Goal: Navigation & Orientation: Find specific page/section

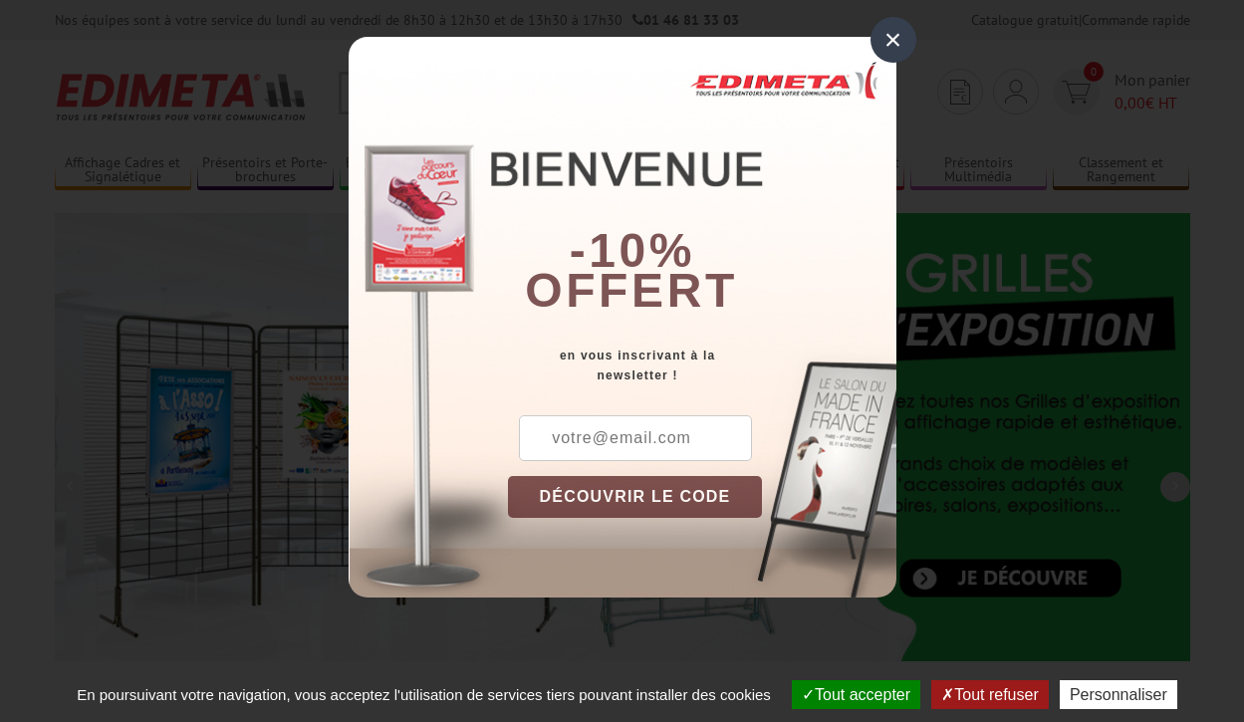
click at [854, 694] on button "Tout accepter" at bounding box center [856, 695] width 129 height 29
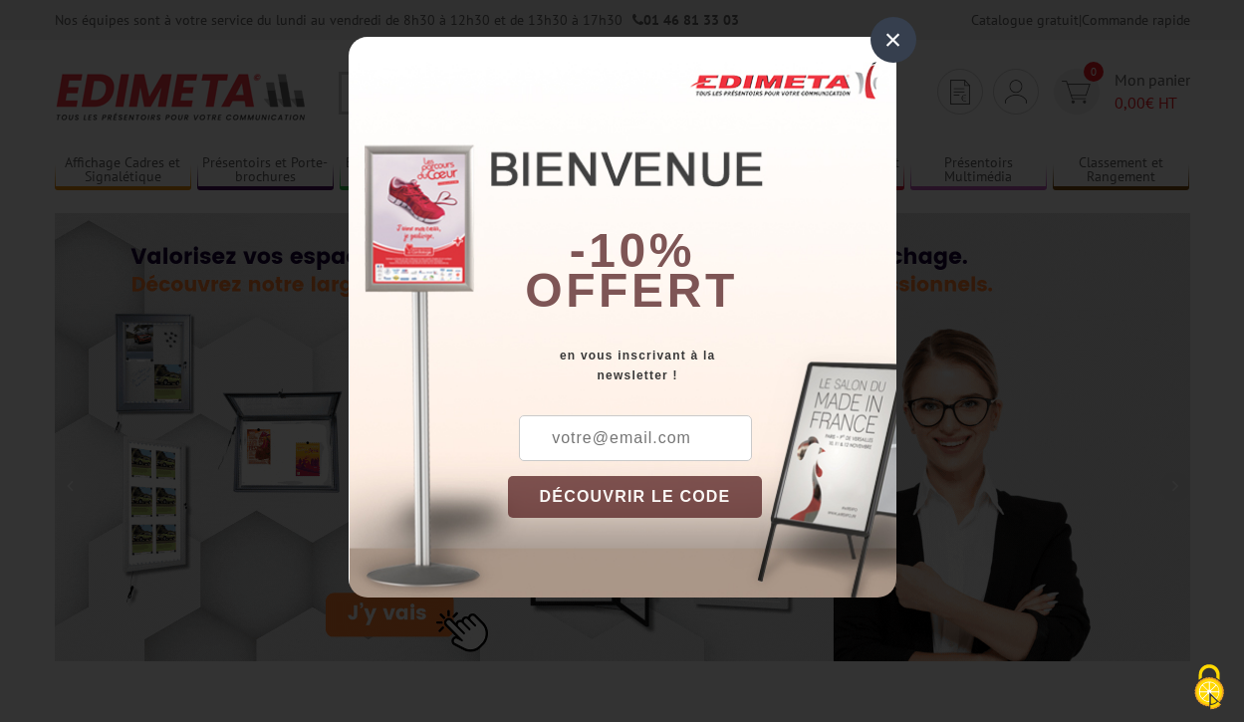
click at [893, 40] on div "×" at bounding box center [894, 40] width 46 height 46
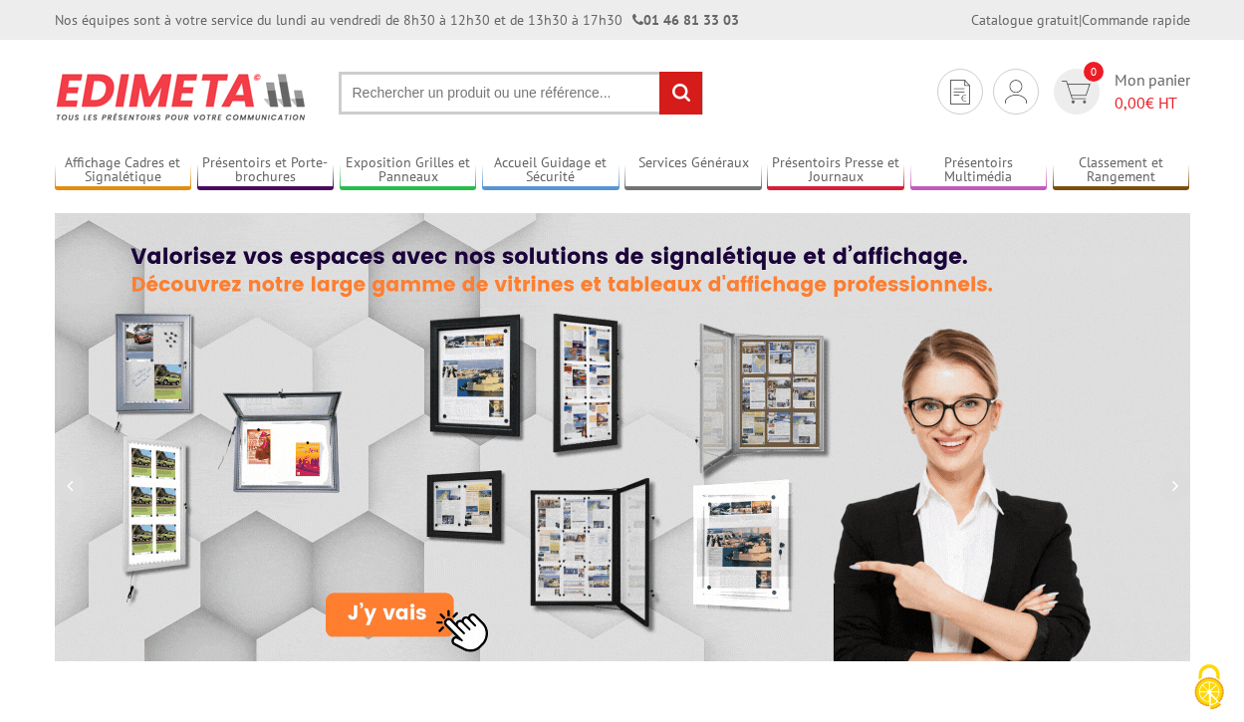
click at [0, 0] on div "Nos équipes sont à votre service du lundi au vendredi de 8h30 à 12h30 et de 13h…" at bounding box center [622, 20] width 1244 height 40
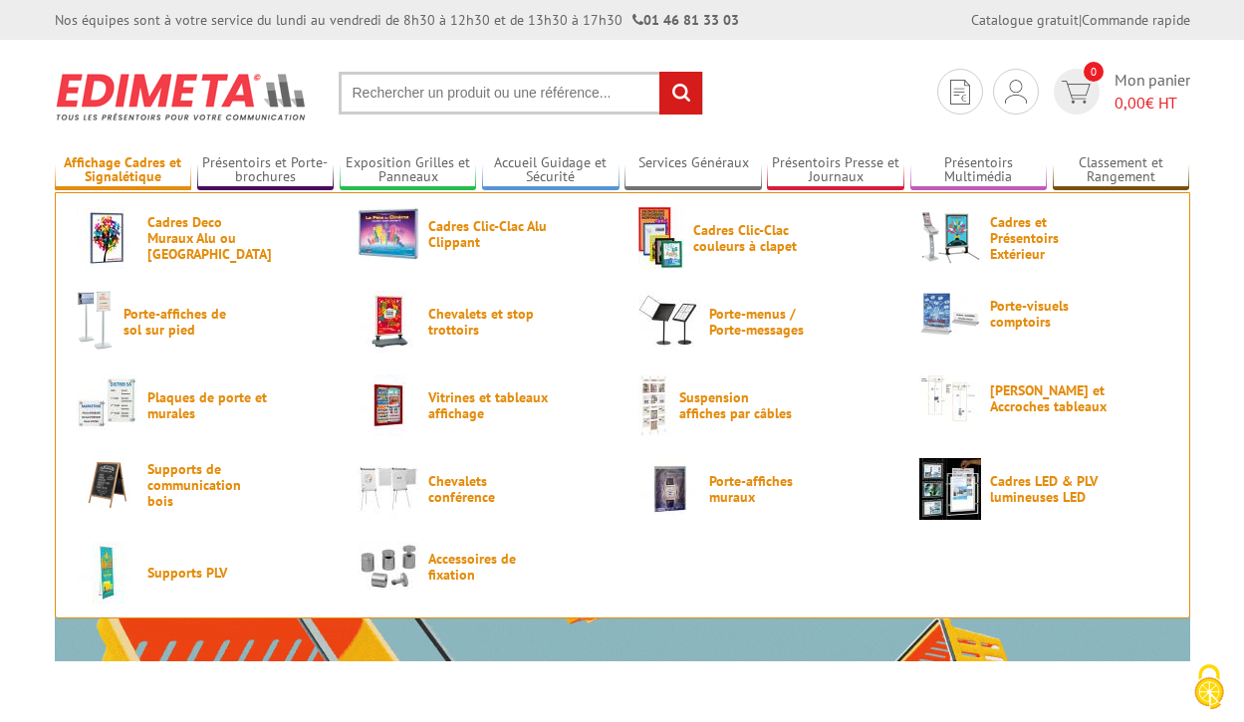
click at [123, 170] on link "Affichage Cadres et Signalétique" at bounding box center [123, 170] width 137 height 33
